Goal: Task Accomplishment & Management: Use online tool/utility

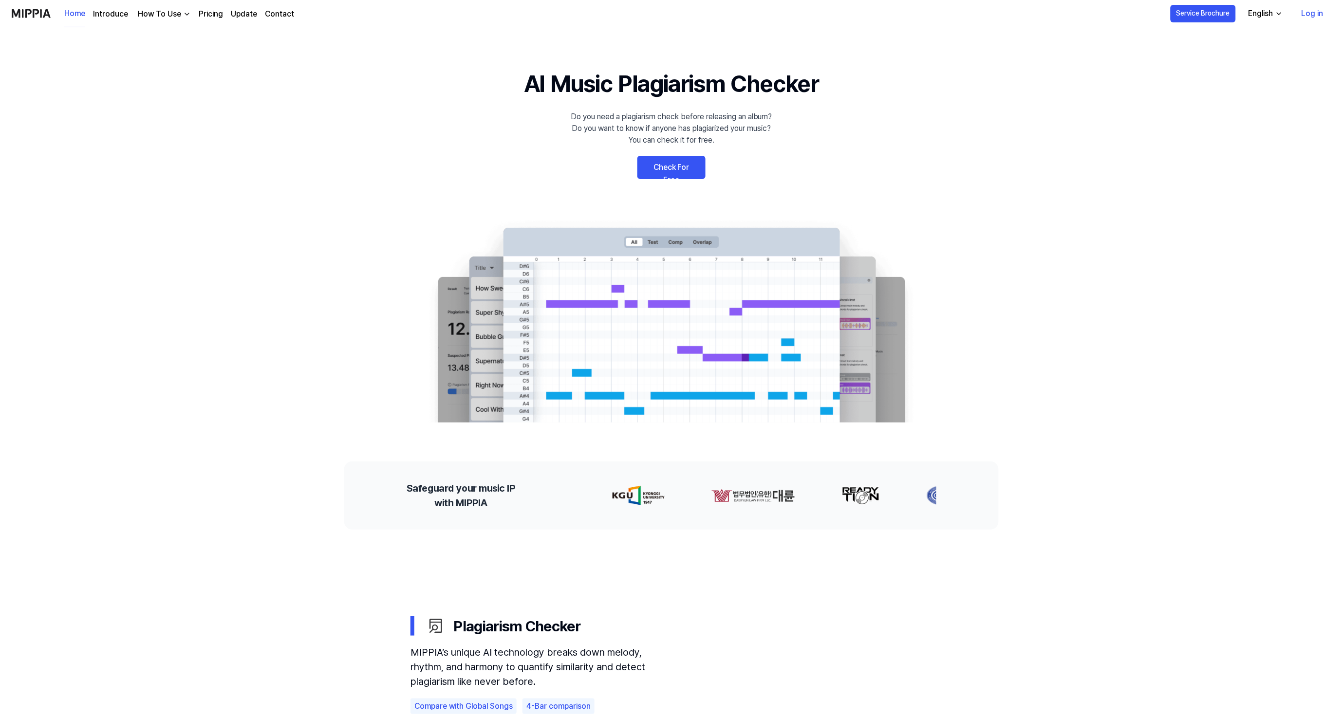
click at [679, 164] on link "Check For Free" at bounding box center [671, 167] width 68 height 23
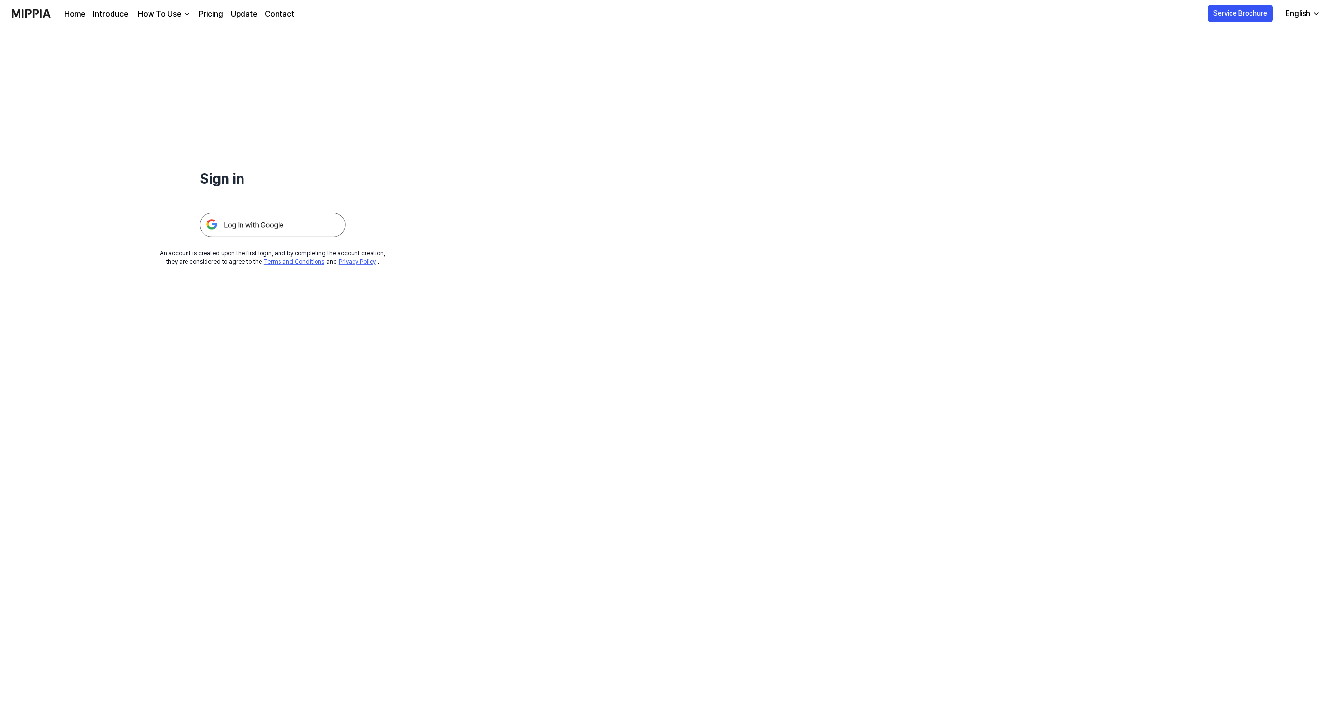
click at [203, 230] on img at bounding box center [273, 225] width 146 height 24
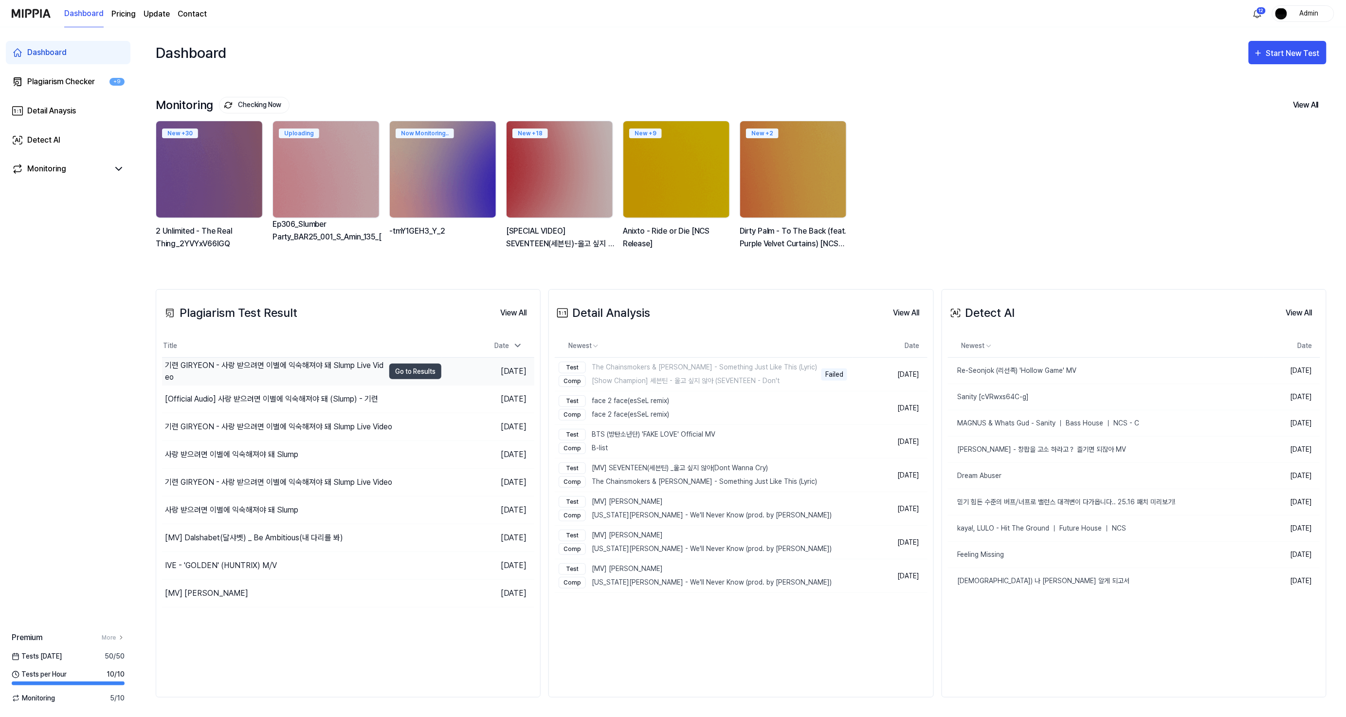
click at [297, 383] on div "기련 GIRYEON - 사랑 받으려면 이별에 익숙해져야 돼 Slump Live Video" at bounding box center [275, 371] width 220 height 23
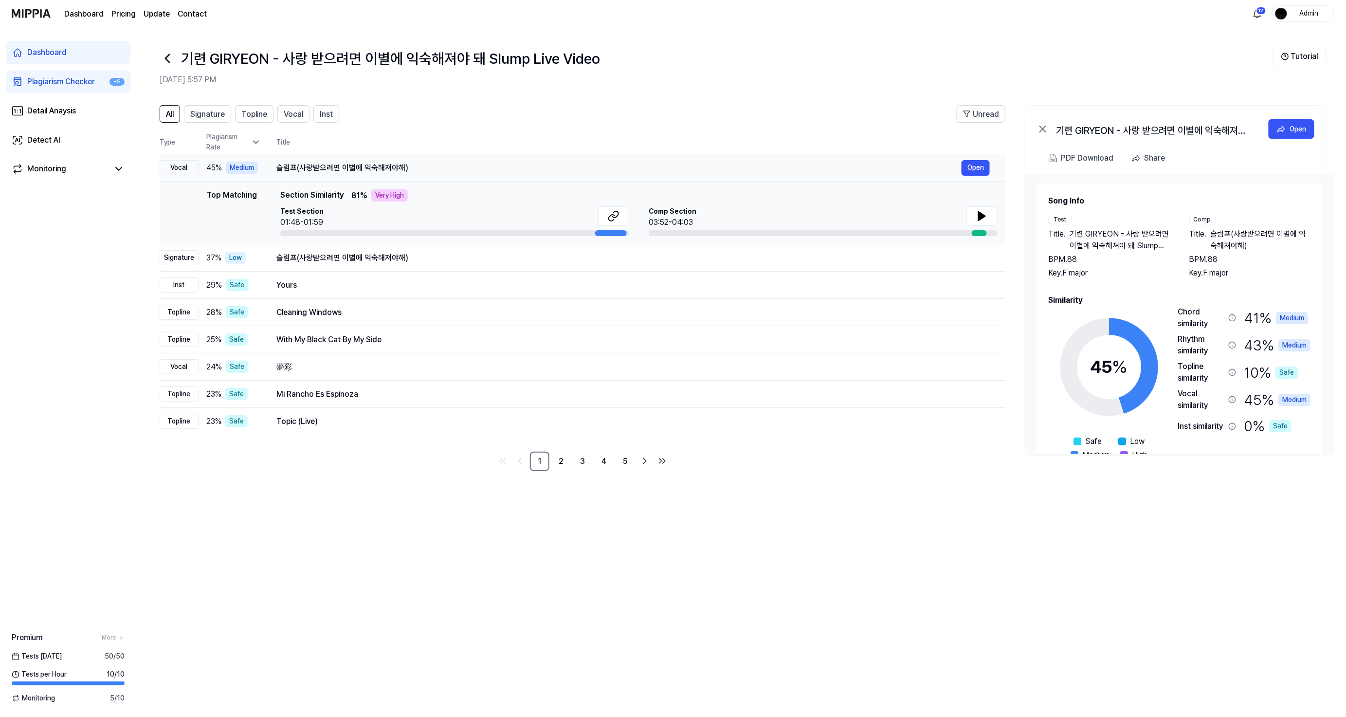
click at [392, 169] on div "슬럼프(사랑받으려면 이별에 익숙해져야해)" at bounding box center [618, 168] width 685 height 12
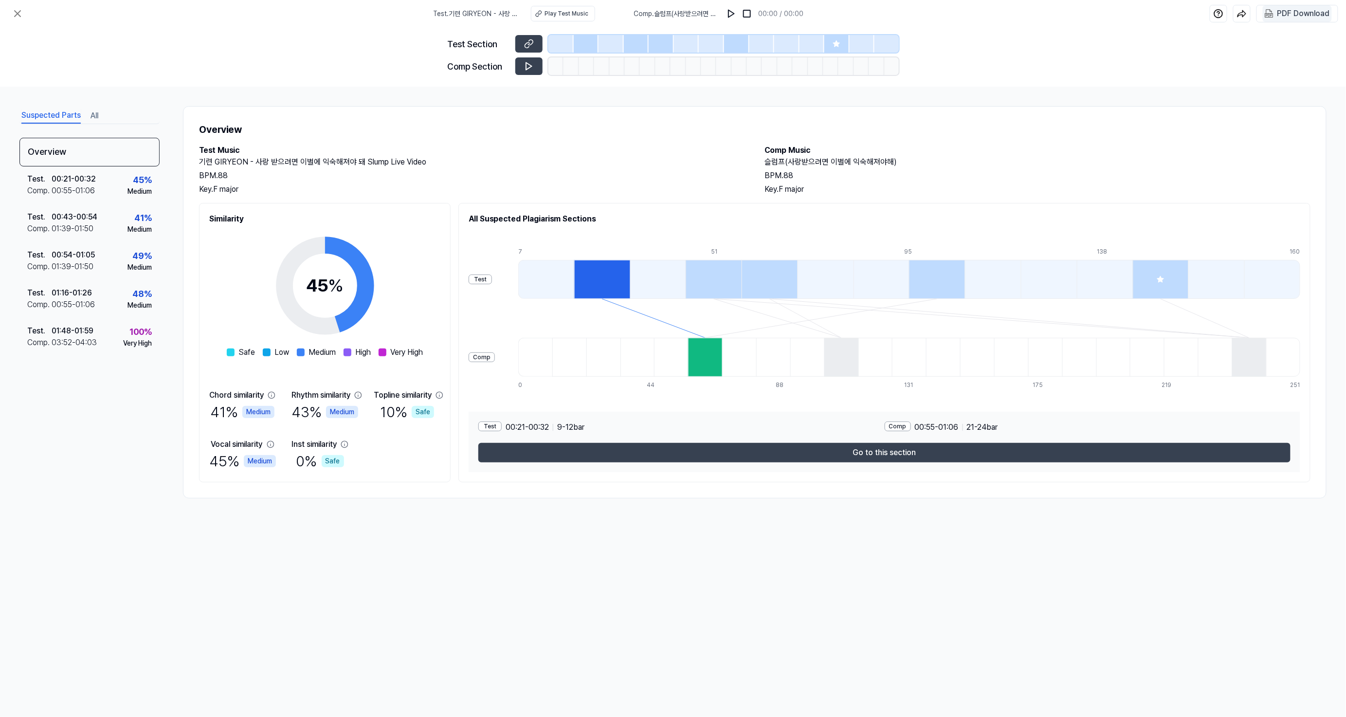
click at [1274, 17] on img at bounding box center [1269, 13] width 9 height 9
